Goal: Task Accomplishment & Management: Complete application form

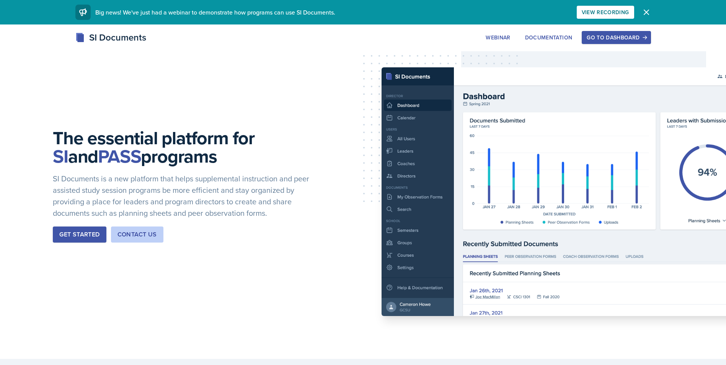
click at [599, 31] on button "Go to Dashboard" at bounding box center [616, 37] width 69 height 13
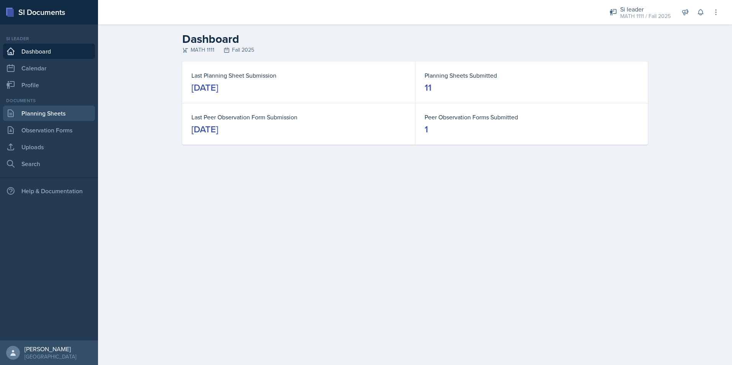
click at [43, 116] on link "Planning Sheets" at bounding box center [49, 113] width 92 height 15
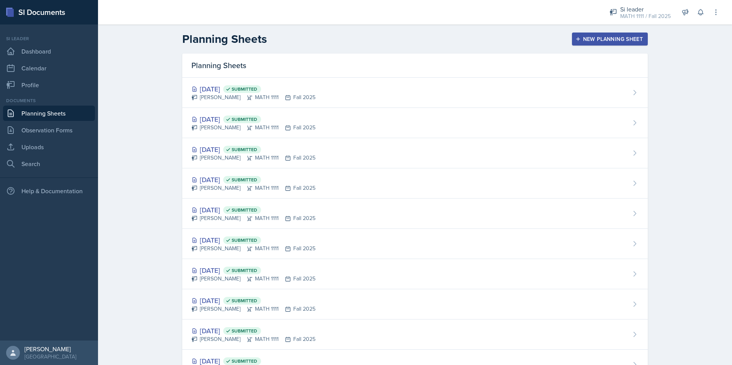
click at [600, 39] on div "New Planning Sheet" at bounding box center [610, 39] width 66 height 6
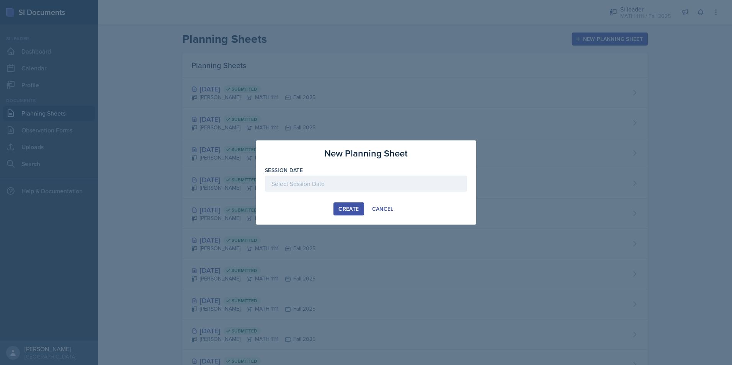
click at [380, 186] on div at bounding box center [366, 184] width 202 height 16
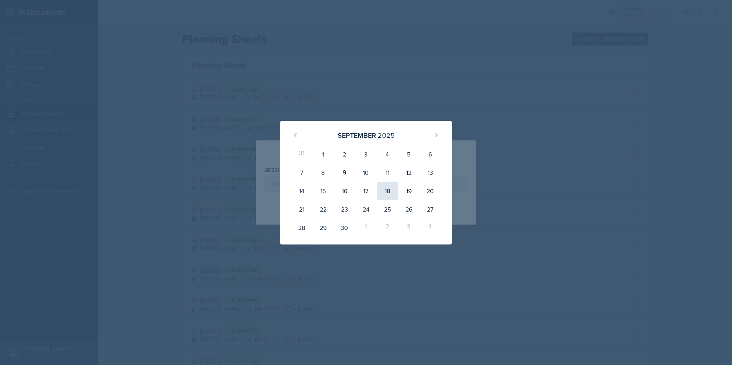
click at [389, 192] on div "18" at bounding box center [387, 191] width 21 height 18
type input "[DATE]"
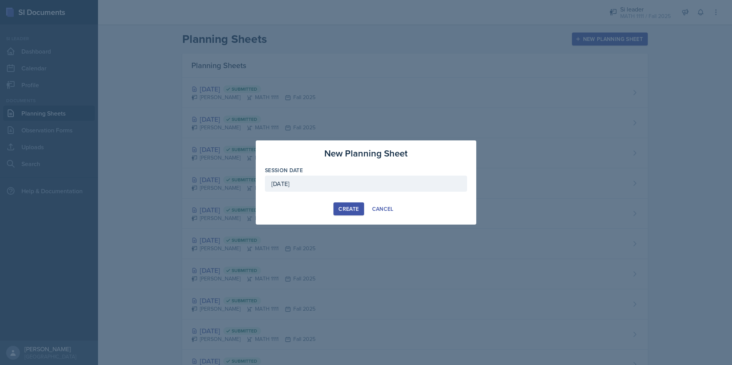
click at [354, 210] on div "Create" at bounding box center [348, 209] width 20 height 6
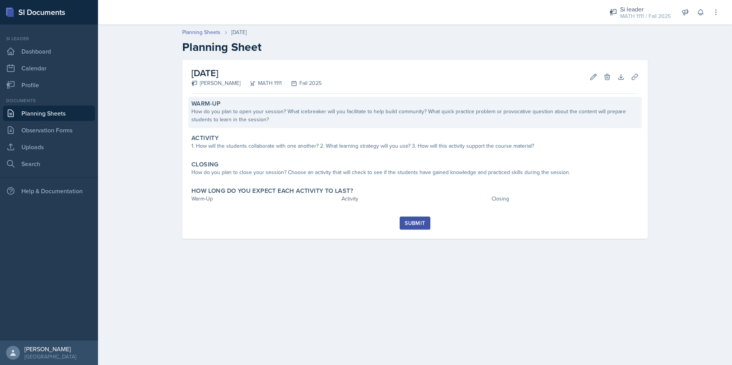
click at [311, 117] on div "How do you plan to open your session? What icebreaker will you facilitate to he…" at bounding box center [414, 116] width 447 height 16
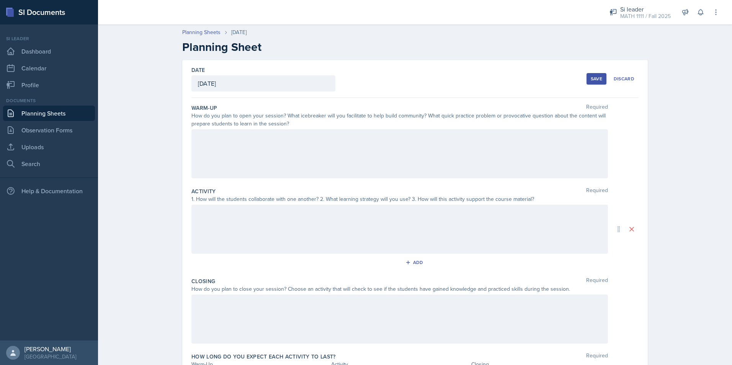
click at [299, 139] on div at bounding box center [399, 153] width 416 height 49
click at [215, 135] on icon at bounding box center [217, 137] width 4 height 5
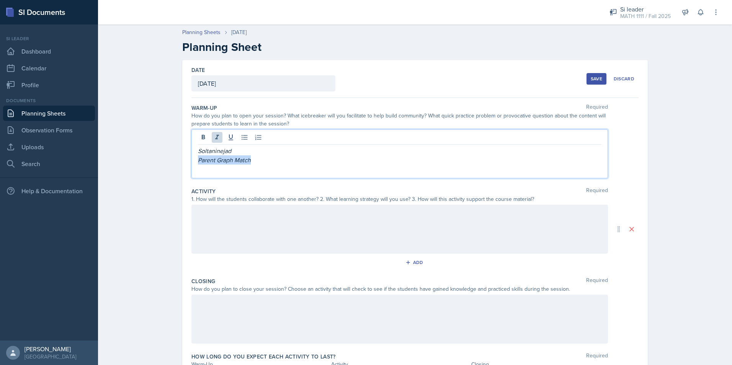
drag, startPoint x: 257, startPoint y: 159, endPoint x: 193, endPoint y: 164, distance: 64.5
click at [193, 164] on div "Soltaninejad Parent Graph Match" at bounding box center [399, 153] width 416 height 49
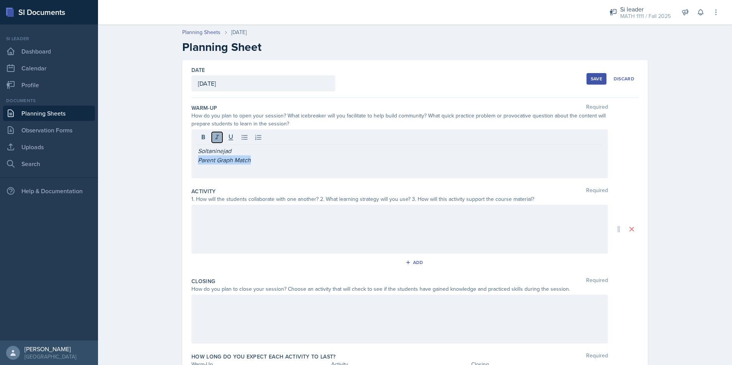
click at [215, 136] on icon at bounding box center [217, 137] width 4 height 5
click at [273, 167] on div "Soltaninejad Parent Graph Match" at bounding box center [399, 153] width 416 height 49
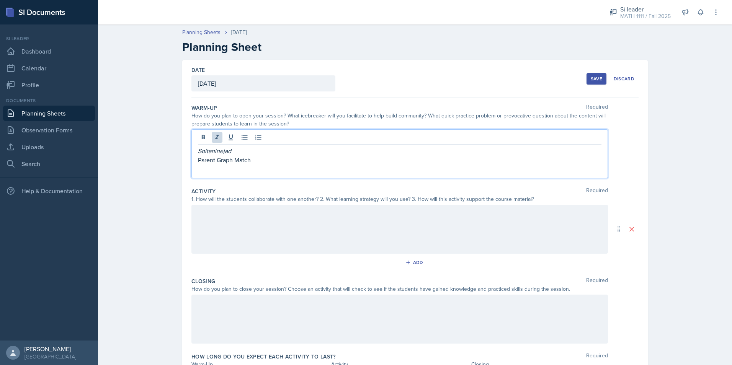
click at [269, 159] on p "Parent Graph Match" at bounding box center [399, 159] width 403 height 9
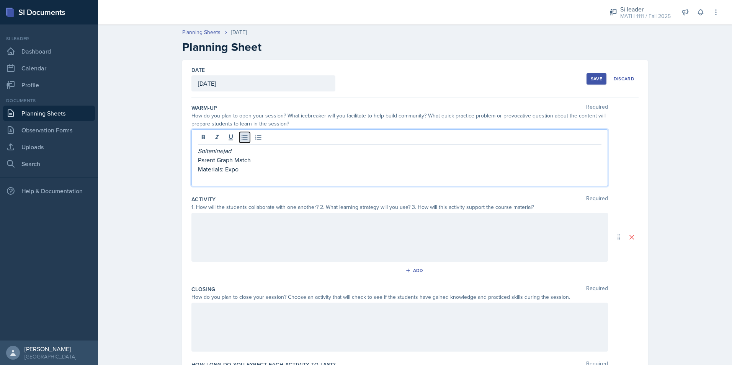
click at [241, 140] on icon at bounding box center [245, 138] width 8 height 8
click at [302, 231] on div at bounding box center [399, 237] width 416 height 49
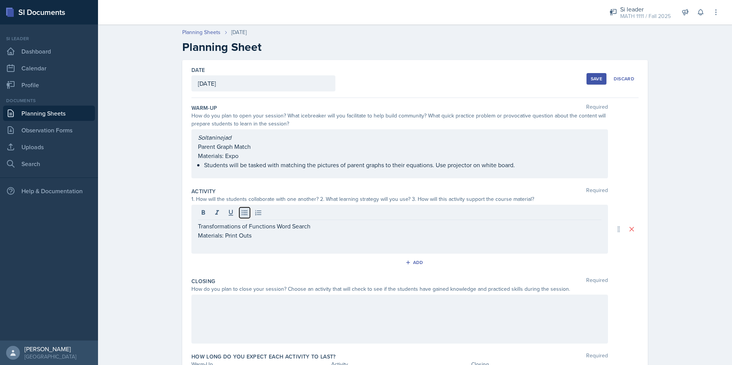
click at [241, 212] on icon at bounding box center [245, 213] width 8 height 8
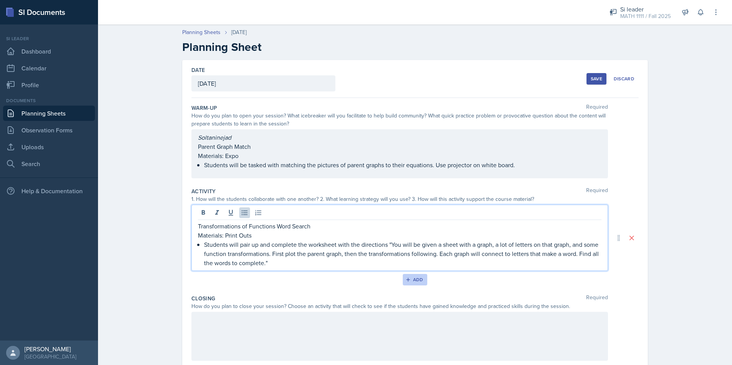
click at [421, 279] on button "Add" at bounding box center [415, 279] width 25 height 11
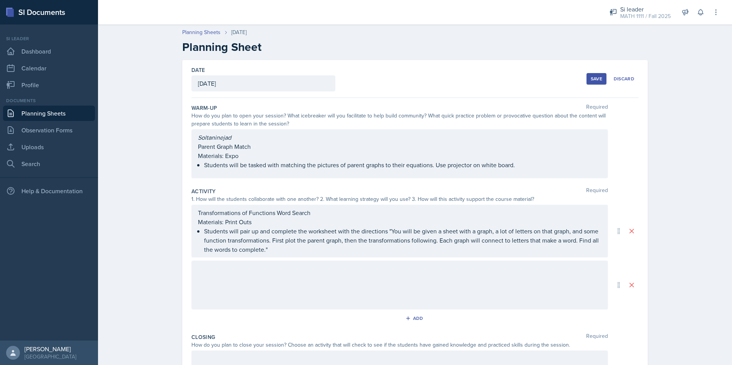
click at [241, 285] on div at bounding box center [399, 285] width 416 height 49
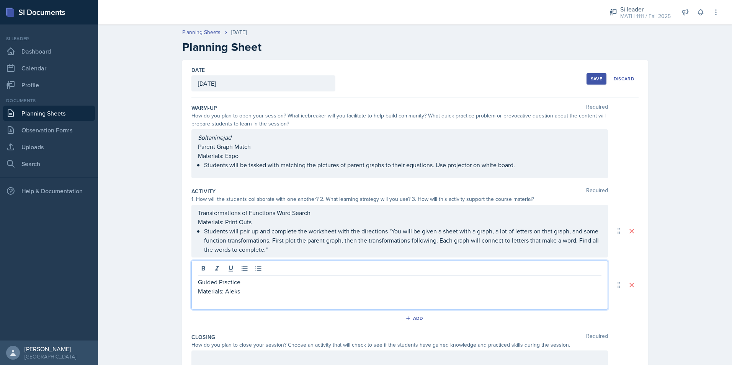
click at [236, 271] on div at bounding box center [399, 269] width 403 height 13
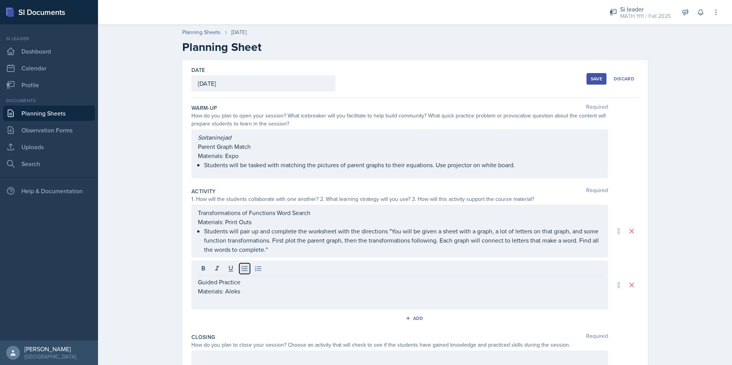
click at [241, 270] on icon at bounding box center [245, 269] width 8 height 8
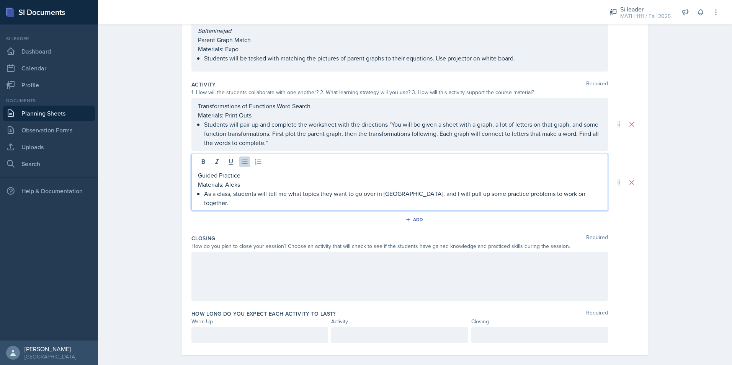
scroll to position [108, 0]
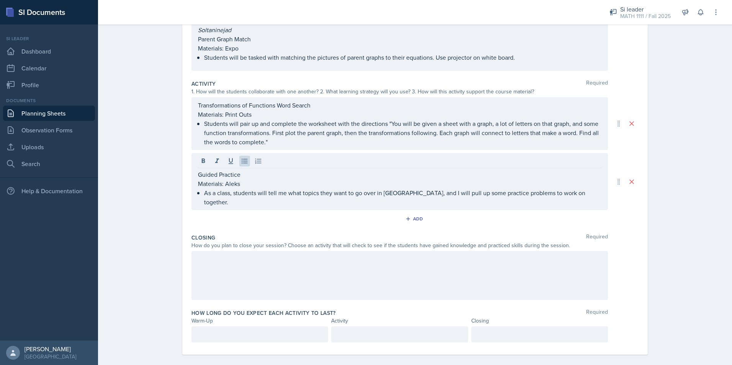
click at [213, 278] on div at bounding box center [399, 275] width 416 height 49
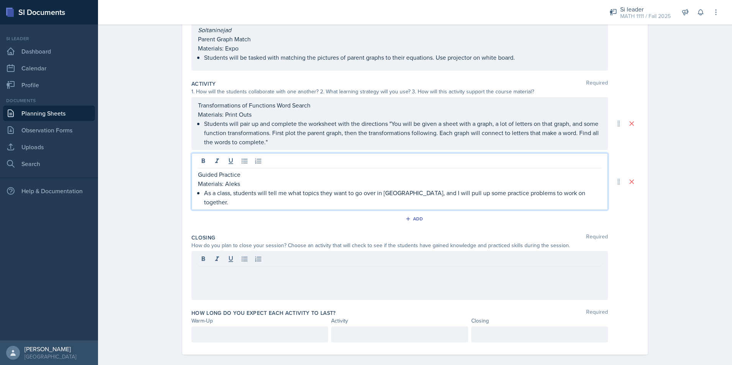
click at [258, 163] on div "Guided Practice Materials: Aleks As a class, students will tell me what topics …" at bounding box center [399, 181] width 416 height 57
click at [217, 165] on button at bounding box center [217, 161] width 11 height 11
click at [232, 251] on div at bounding box center [399, 275] width 416 height 49
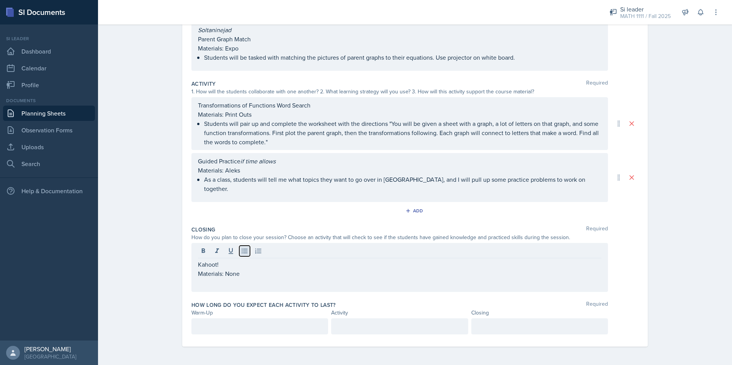
click at [241, 250] on icon at bounding box center [245, 251] width 8 height 8
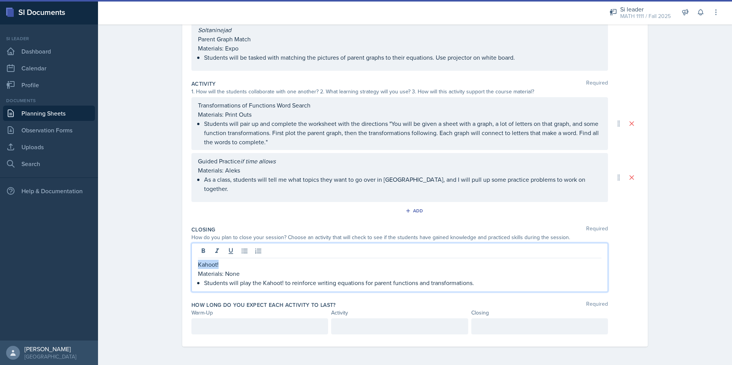
drag, startPoint x: 232, startPoint y: 269, endPoint x: 196, endPoint y: 264, distance: 36.3
click at [198, 264] on p "Kahoot!" at bounding box center [399, 264] width 403 height 9
drag, startPoint x: 204, startPoint y: 264, endPoint x: 234, endPoint y: 272, distance: 30.4
click at [234, 272] on p "Materials: None" at bounding box center [399, 273] width 403 height 9
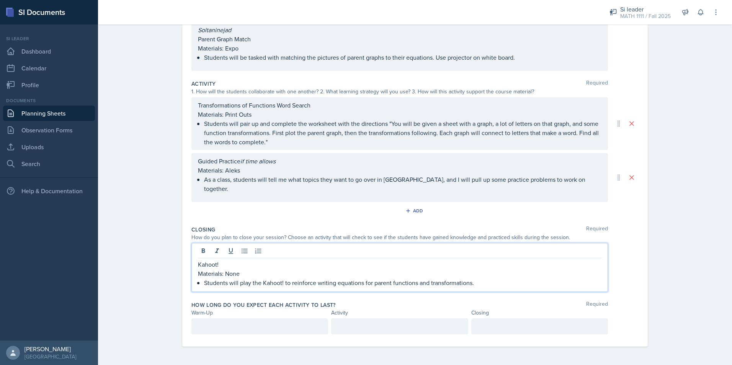
click at [251, 274] on p "Materials: None" at bounding box center [399, 273] width 403 height 9
click at [477, 282] on p "Students will play the Kahoot! to reinforce writing equations for parent functi…" at bounding box center [402, 282] width 397 height 9
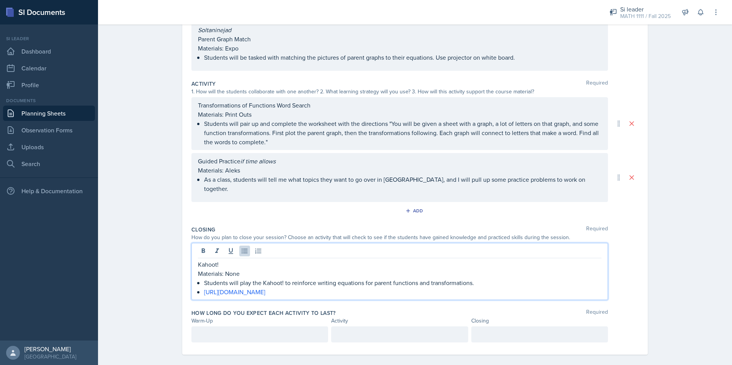
click at [271, 332] on div at bounding box center [259, 334] width 137 height 16
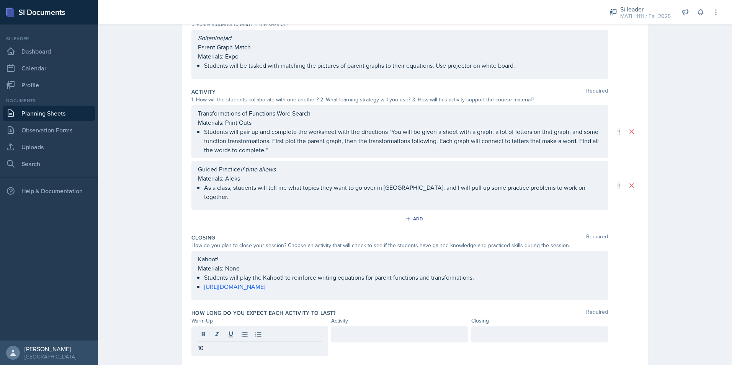
click at [358, 339] on div at bounding box center [399, 334] width 137 height 16
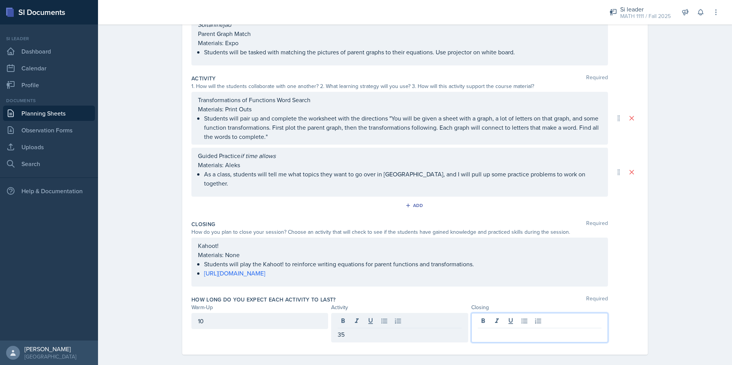
click at [502, 321] on div at bounding box center [539, 327] width 137 height 29
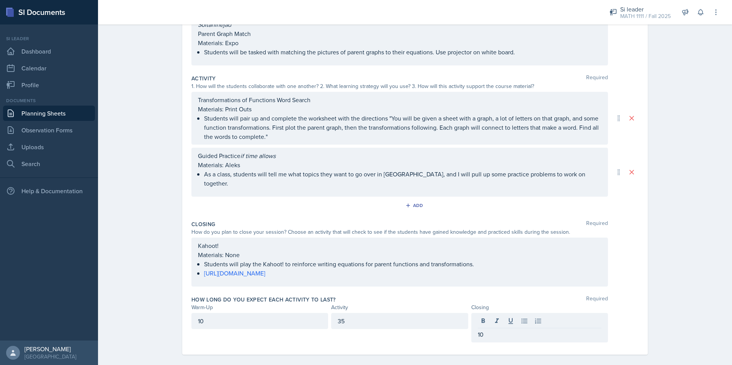
click at [655, 218] on div "Date [DATE] [DATE] 31 1 2 3 4 5 6 7 8 9 10 11 12 13 14 15 16 17 18 19 20 21 22 …" at bounding box center [415, 160] width 490 height 426
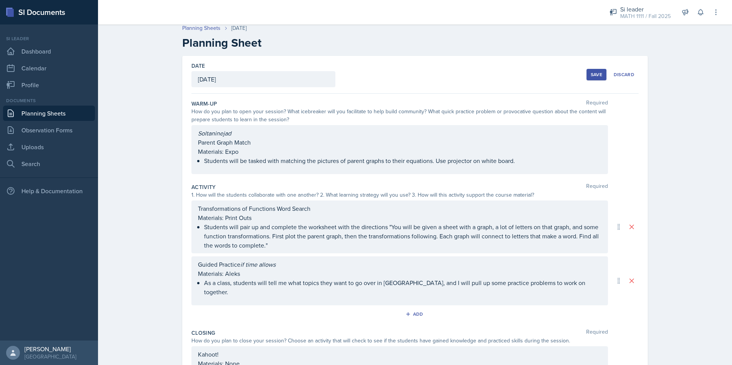
scroll to position [0, 0]
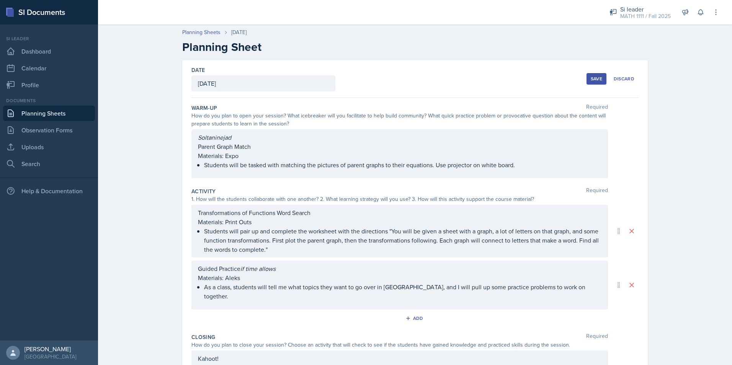
click at [592, 82] on button "Save" at bounding box center [596, 78] width 20 height 11
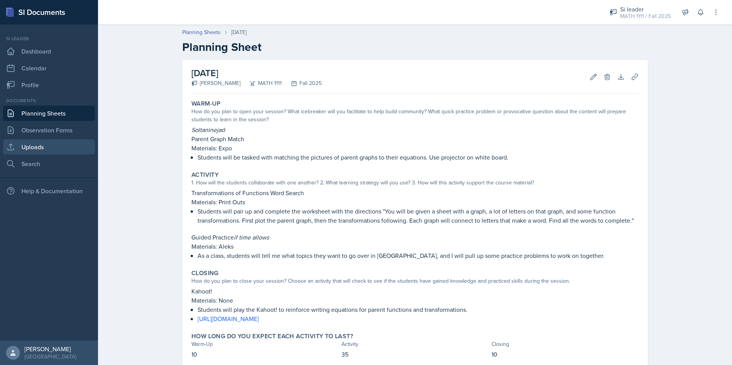
click at [41, 148] on link "Uploads" at bounding box center [49, 146] width 92 height 15
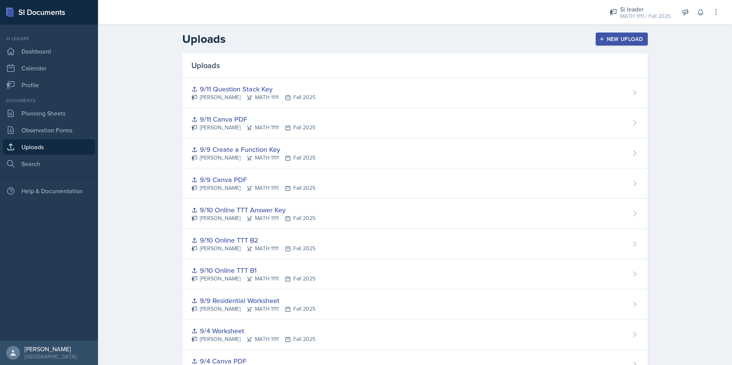
click at [612, 40] on div "New Upload" at bounding box center [621, 39] width 42 height 6
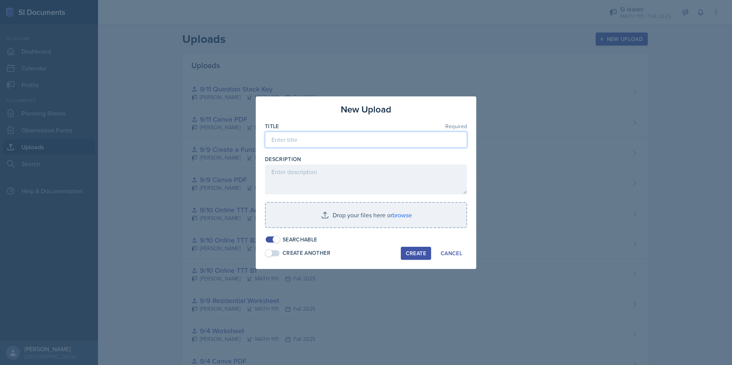
click at [339, 146] on input at bounding box center [366, 140] width 202 height 16
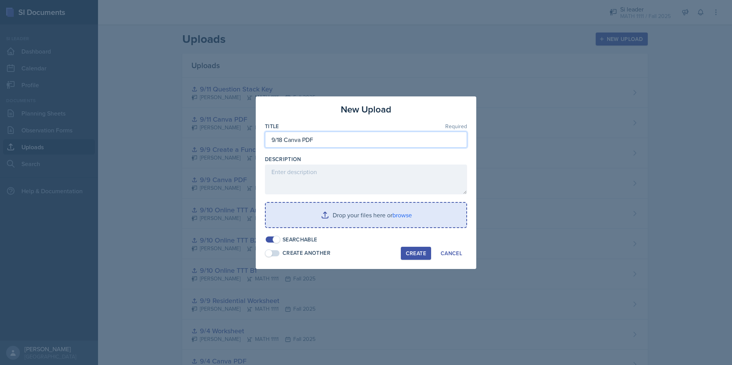
type input "9/18 Canva PDF"
click at [384, 210] on input "file" at bounding box center [366, 215] width 201 height 24
click at [396, 212] on input "file" at bounding box center [366, 215] width 201 height 24
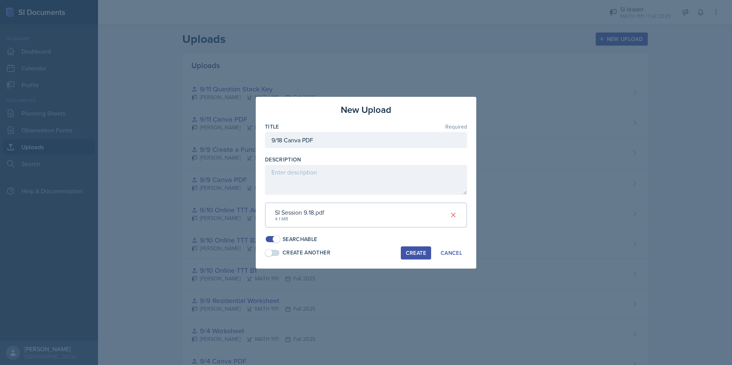
click at [417, 251] on div "Create" at bounding box center [416, 253] width 20 height 6
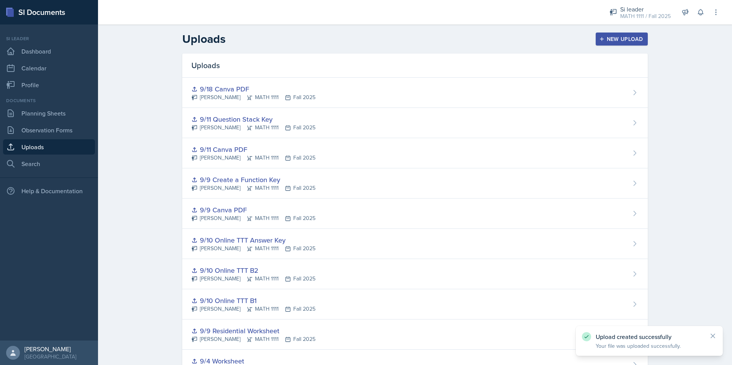
click at [606, 39] on div "New Upload" at bounding box center [621, 39] width 42 height 6
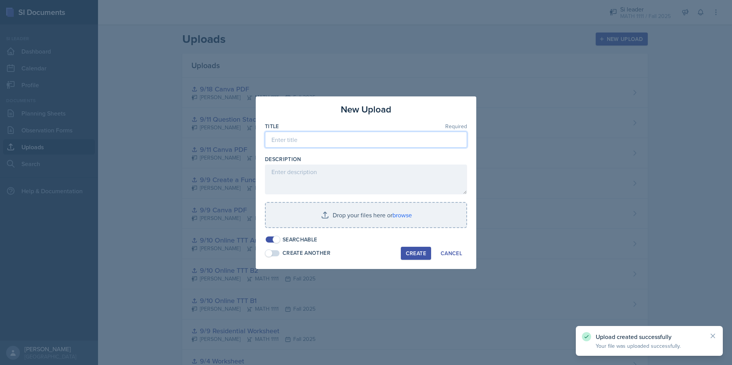
click at [392, 138] on input at bounding box center [366, 140] width 202 height 16
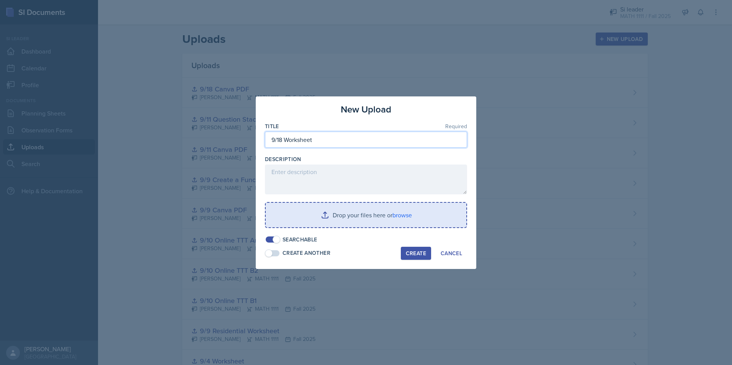
type input "9/18 Worksheet"
click at [353, 214] on input "file" at bounding box center [366, 215] width 201 height 24
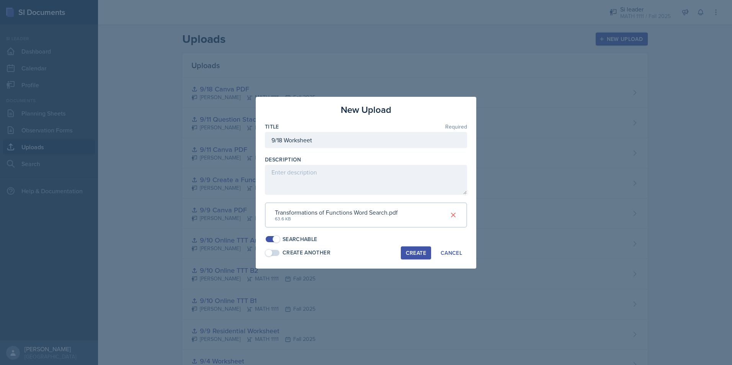
click at [417, 250] on div "Create" at bounding box center [416, 253] width 20 height 6
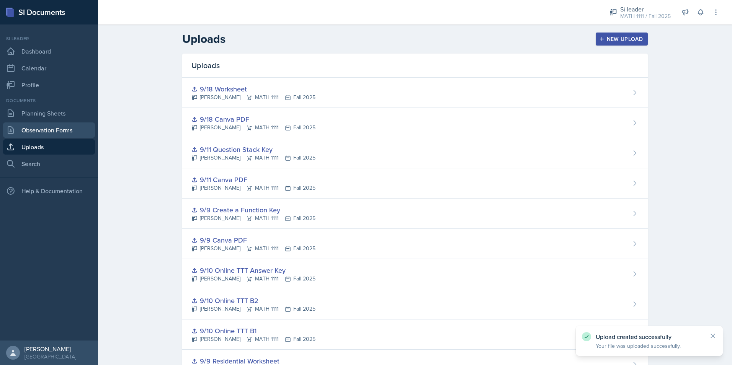
click at [48, 127] on link "Observation Forms" at bounding box center [49, 129] width 92 height 15
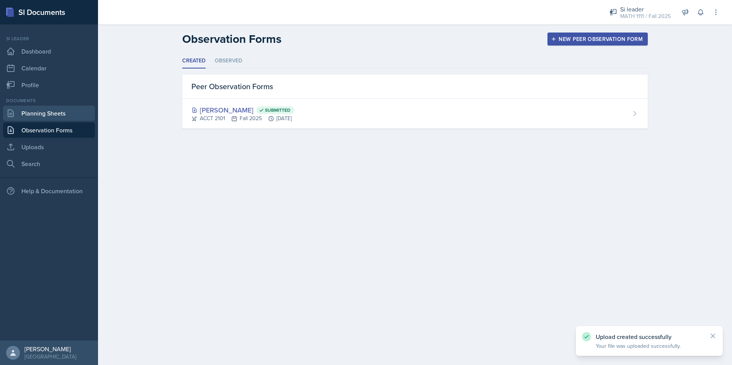
click at [49, 113] on link "Planning Sheets" at bounding box center [49, 113] width 92 height 15
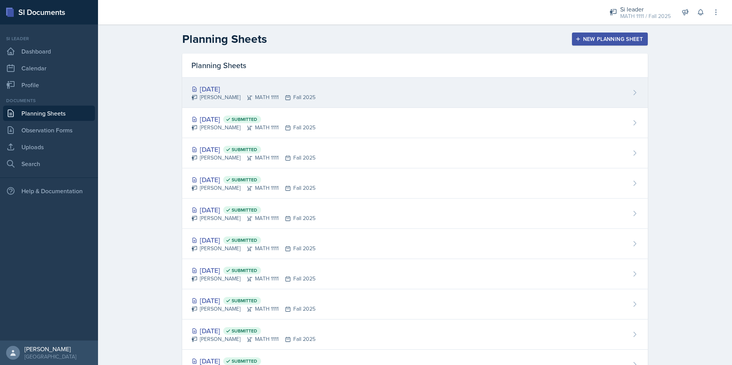
click at [202, 89] on div "[DATE]" at bounding box center [253, 89] width 124 height 10
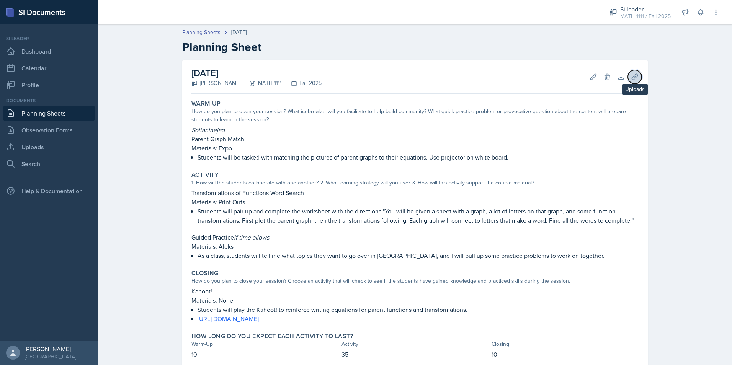
click at [631, 79] on icon at bounding box center [635, 77] width 8 height 8
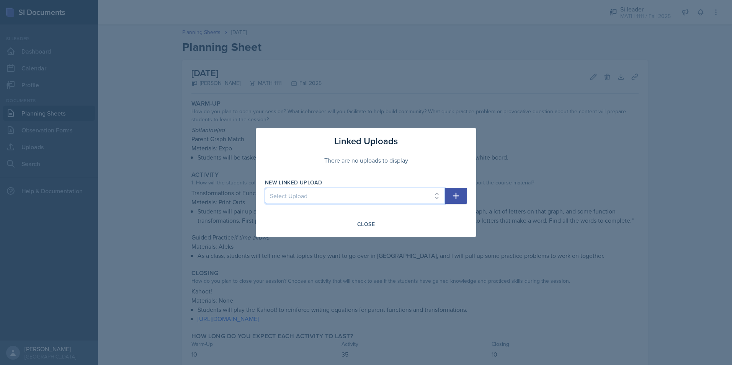
click at [416, 196] on select "Select Upload Mock Session Plan 8/26 Canva PDF 8/28 Canva PDF 8/28 Worksheet 9/…" at bounding box center [355, 196] width 180 height 16
select select "fc05ac11-3270-4b27-a366-ecbab4cf349b"
click at [265, 188] on select "Select Upload Mock Session Plan 8/26 Canva PDF 8/28 Canva PDF 8/28 Worksheet 9/…" at bounding box center [355, 196] width 180 height 16
click at [461, 198] on button "button" at bounding box center [456, 196] width 22 height 16
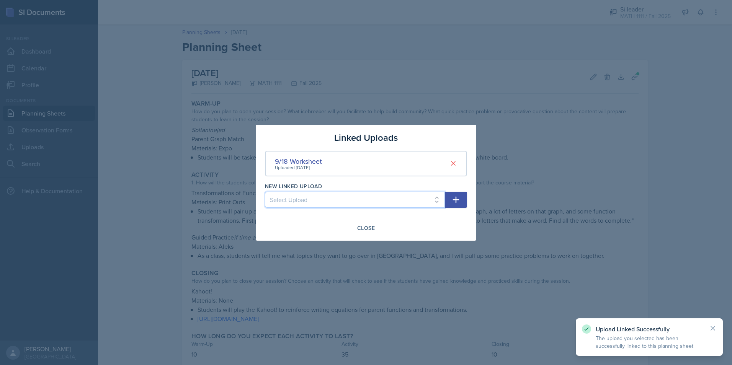
click at [423, 200] on select "Select Upload Mock Session Plan 8/26 Canva PDF 8/28 Canva PDF 8/28 Worksheet 9/…" at bounding box center [355, 200] width 180 height 16
select select "70ee31d7-03e7-40f3-99f2-382d21057337"
click at [265, 192] on select "Select Upload Mock Session Plan 8/26 Canva PDF 8/28 Canva PDF 8/28 Worksheet 9/…" at bounding box center [355, 200] width 180 height 16
click at [457, 202] on icon "button" at bounding box center [455, 199] width 9 height 9
select select
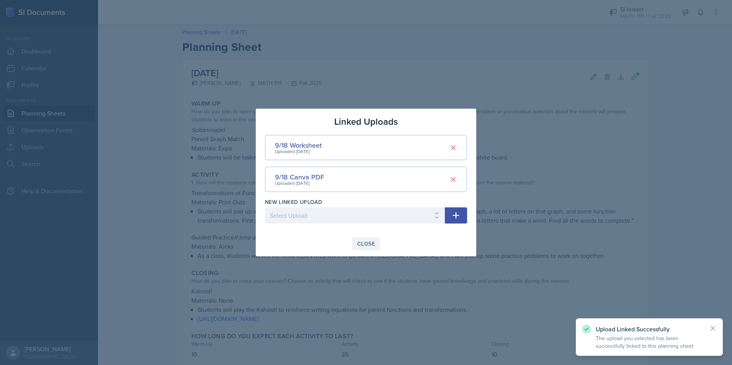
click at [371, 240] on button "Close" at bounding box center [366, 243] width 28 height 13
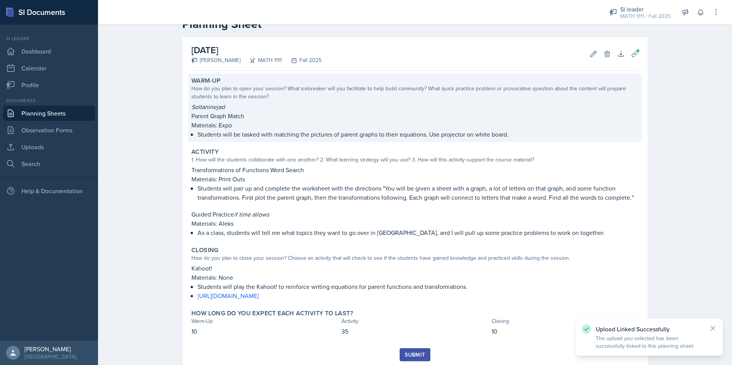
scroll to position [47, 0]
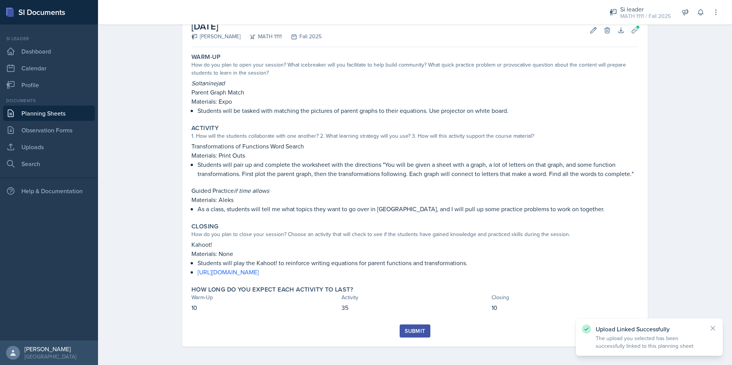
click at [419, 327] on button "Submit" at bounding box center [415, 331] width 30 height 13
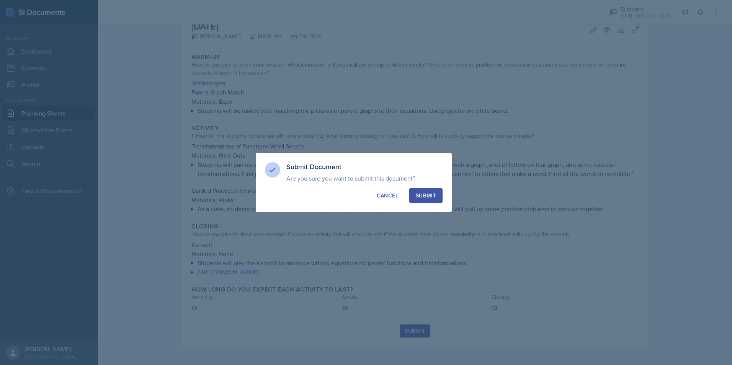
click at [426, 194] on div "Submit" at bounding box center [426, 196] width 20 height 8
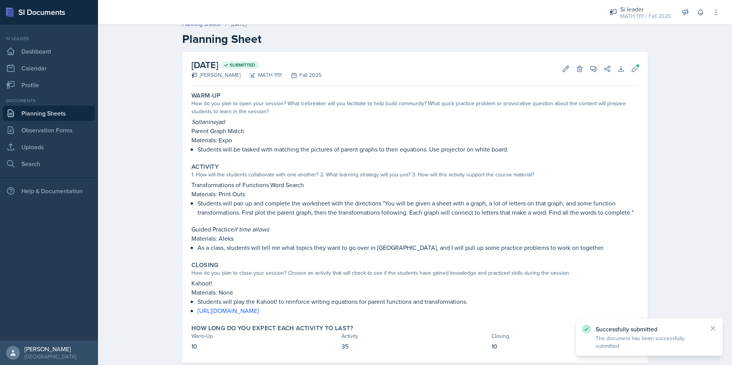
scroll to position [0, 0]
